Goal: Information Seeking & Learning: Learn about a topic

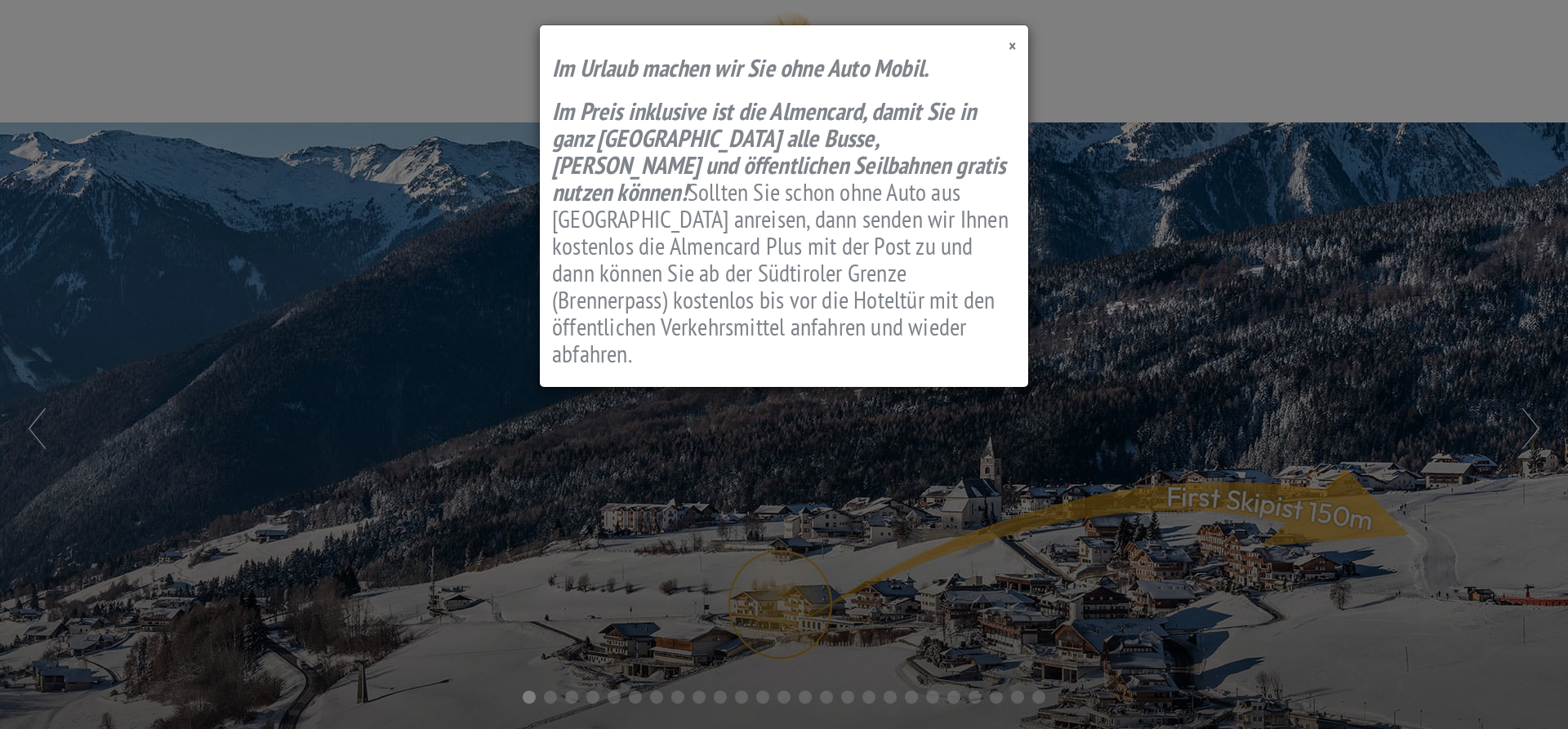
click at [1014, 48] on span "×" at bounding box center [1012, 45] width 8 height 22
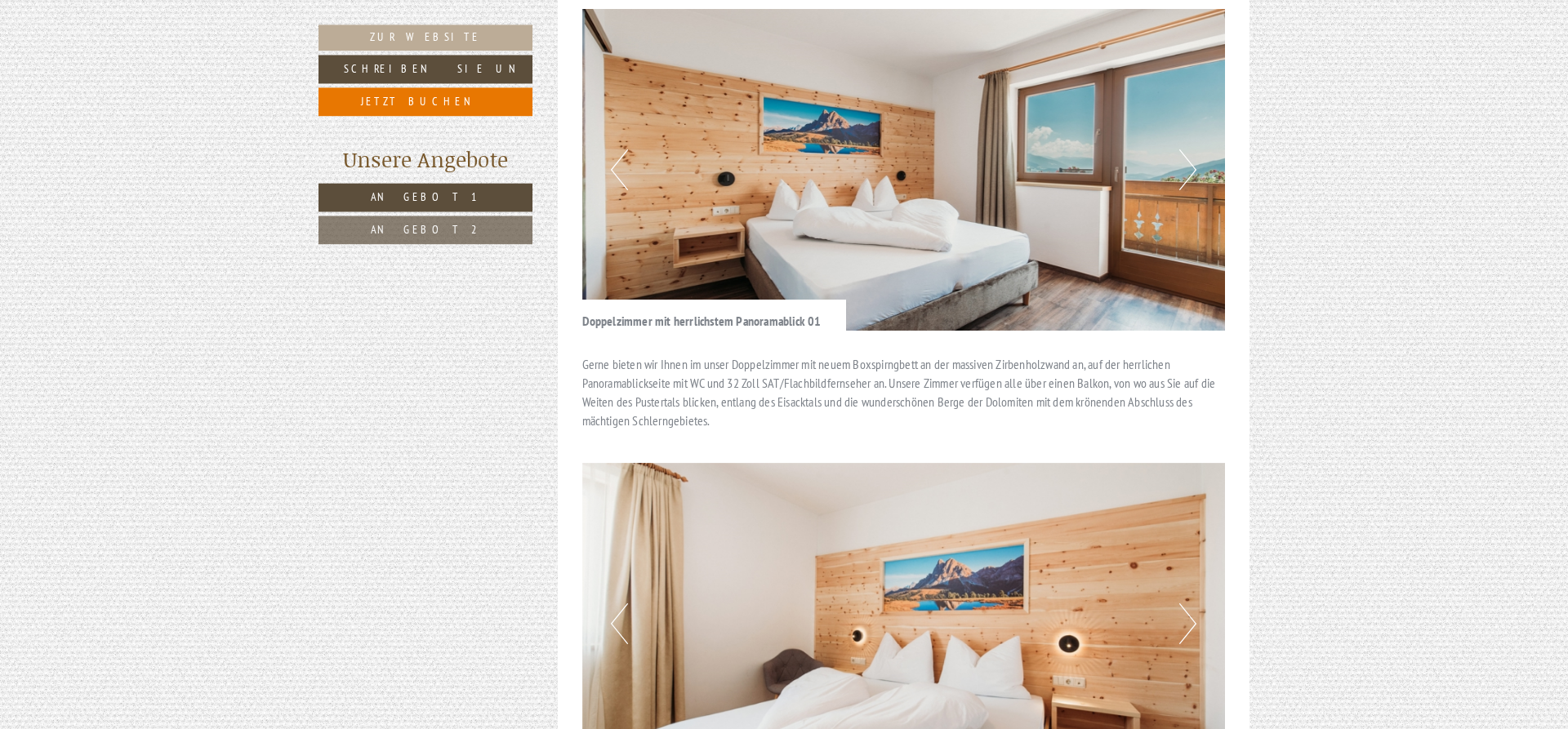
scroll to position [1916, 0]
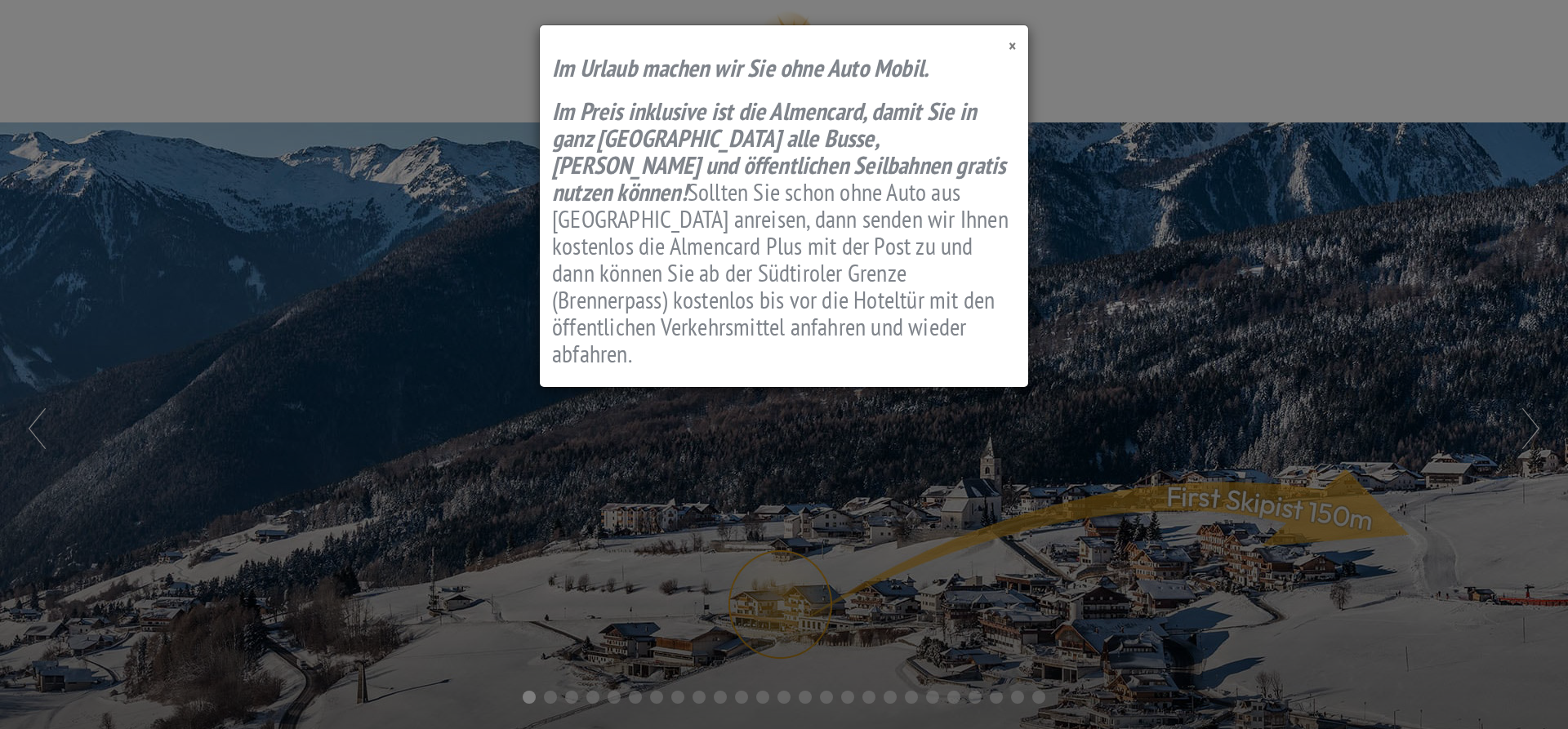
click at [1011, 45] on span "×" at bounding box center [1012, 45] width 8 height 22
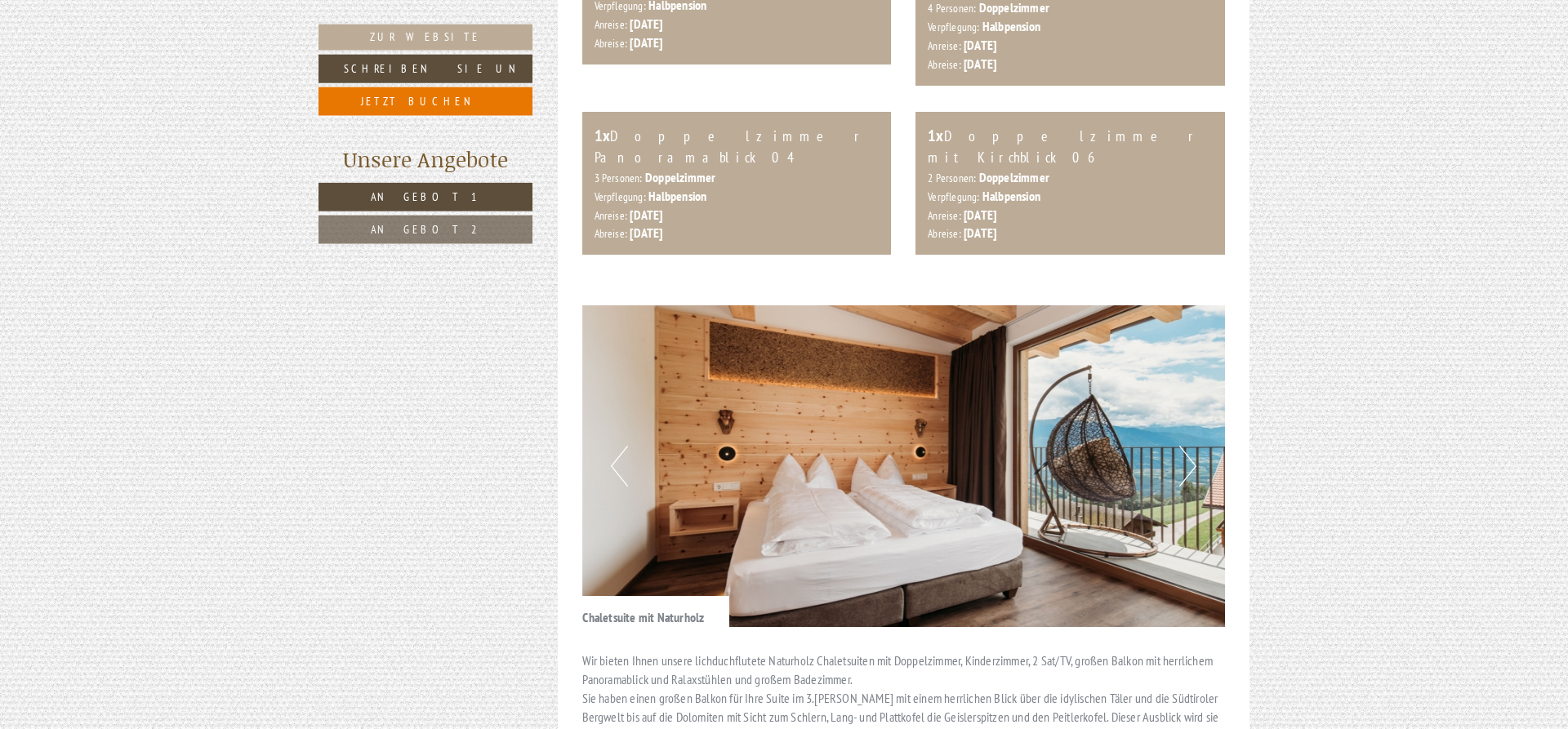
scroll to position [1082, 0]
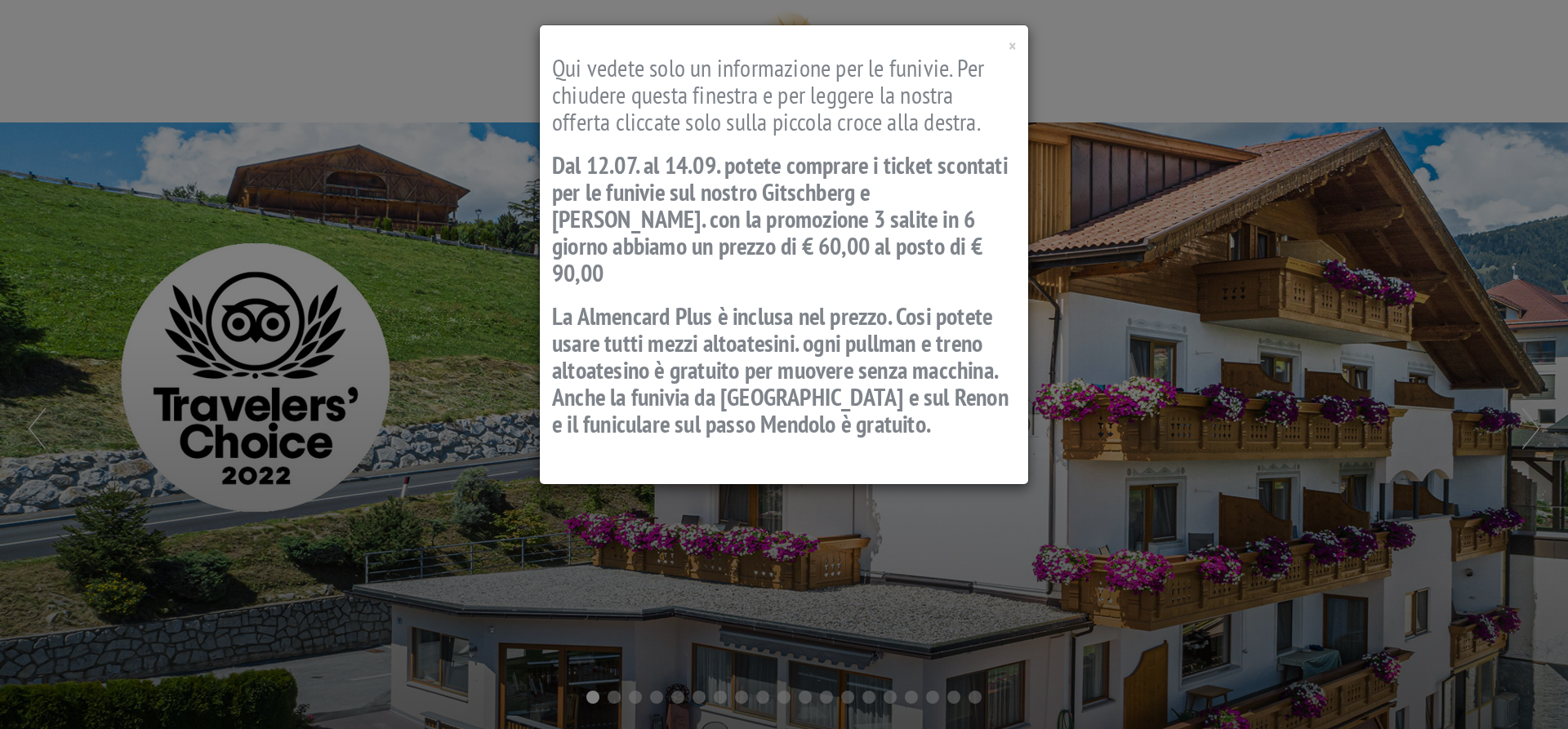
click at [1062, 484] on div "× Qui vedete solo un informazione per le funivie. Per chiudere questa finestra …" at bounding box center [784, 364] width 1568 height 729
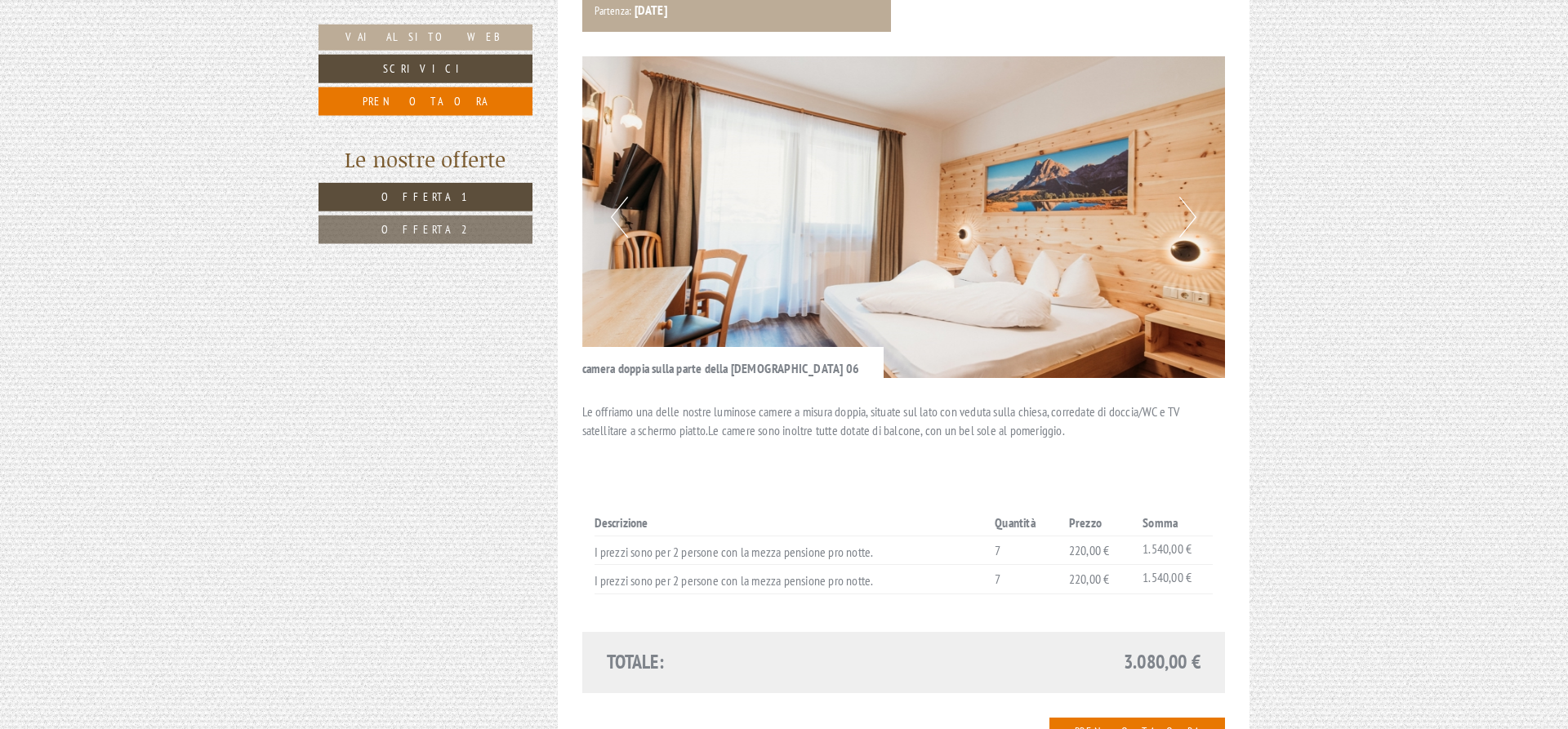
scroll to position [1166, 0]
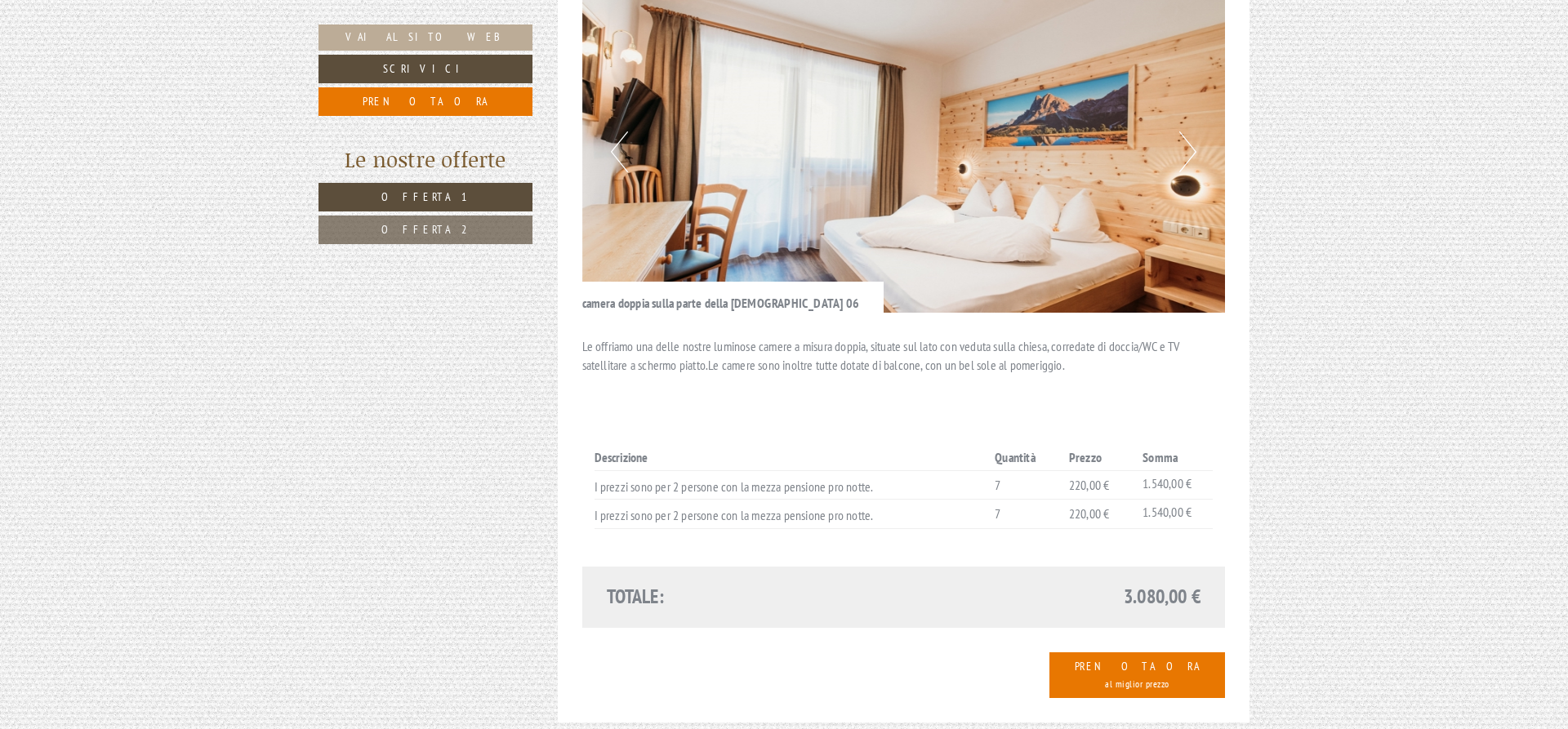
click at [406, 232] on span "Offerta 2" at bounding box center [426, 229] width 89 height 15
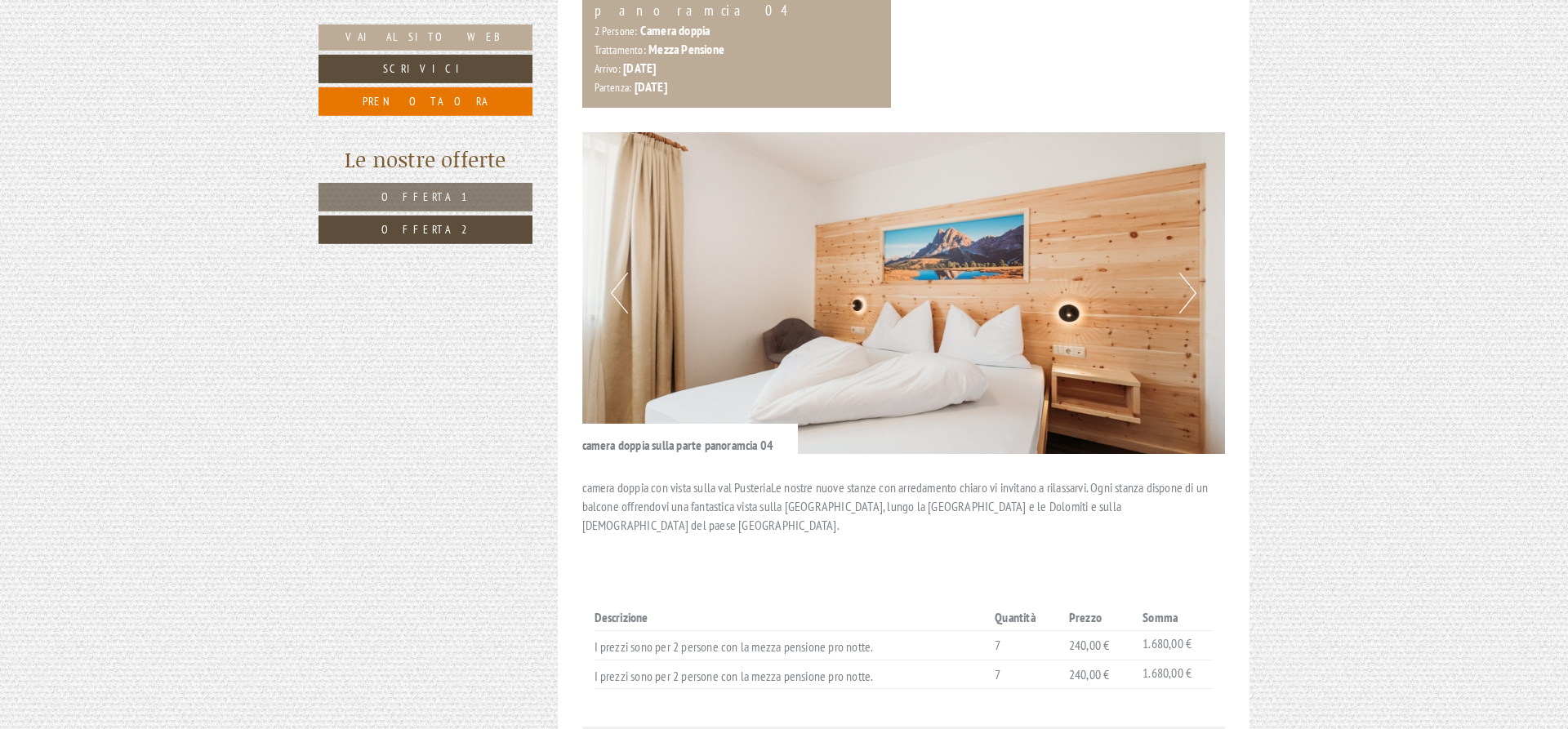
scroll to position [756, 0]
